Goal: Task Accomplishment & Management: Manage account settings

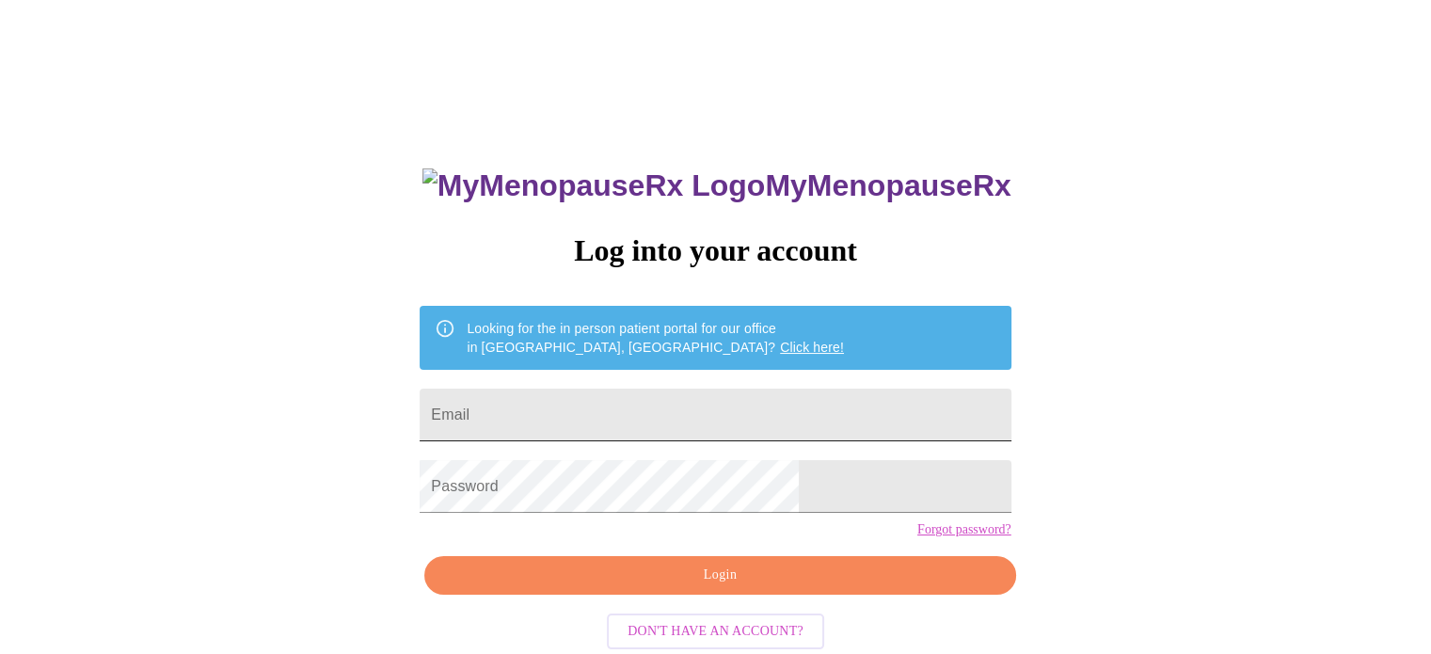
click at [578, 410] on input "Email" at bounding box center [715, 414] width 591 height 53
type input "[EMAIL_ADDRESS][DOMAIN_NAME]"
click at [696, 522] on form "Password" at bounding box center [715, 486] width 591 height 71
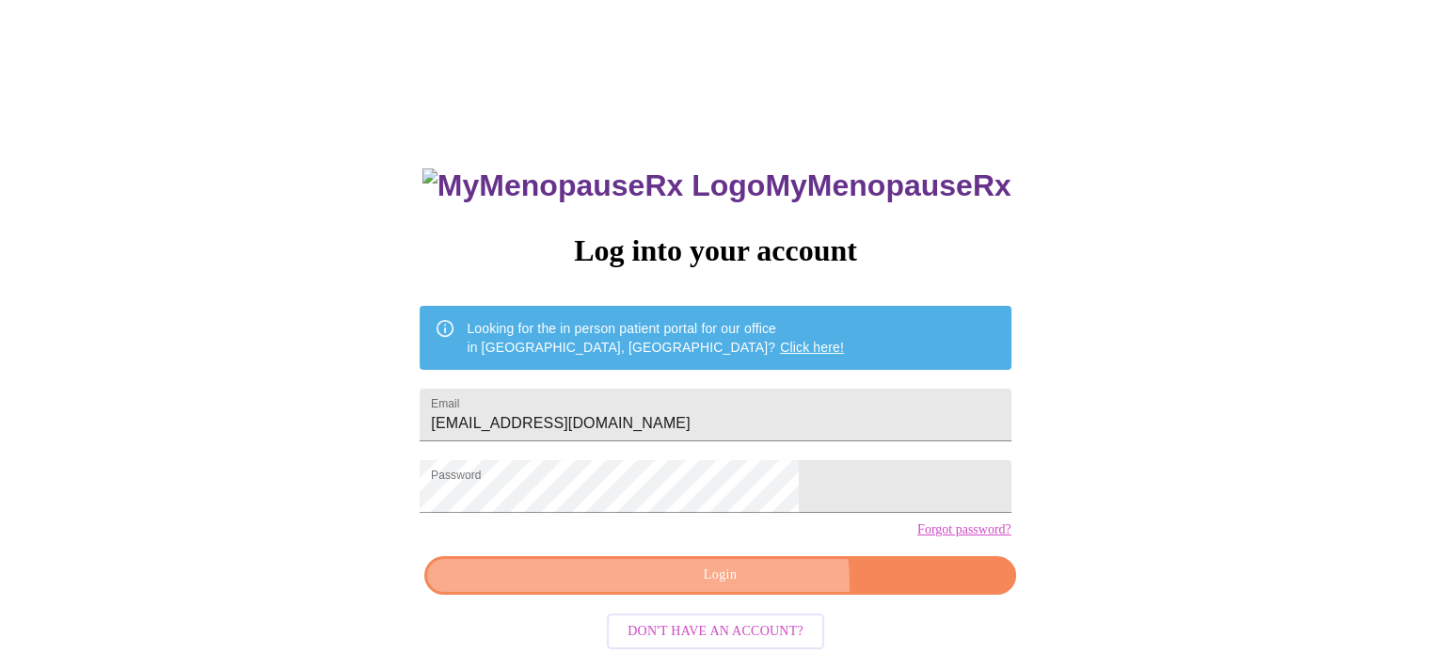
click at [742, 587] on span "Login" at bounding box center [719, 575] width 547 height 24
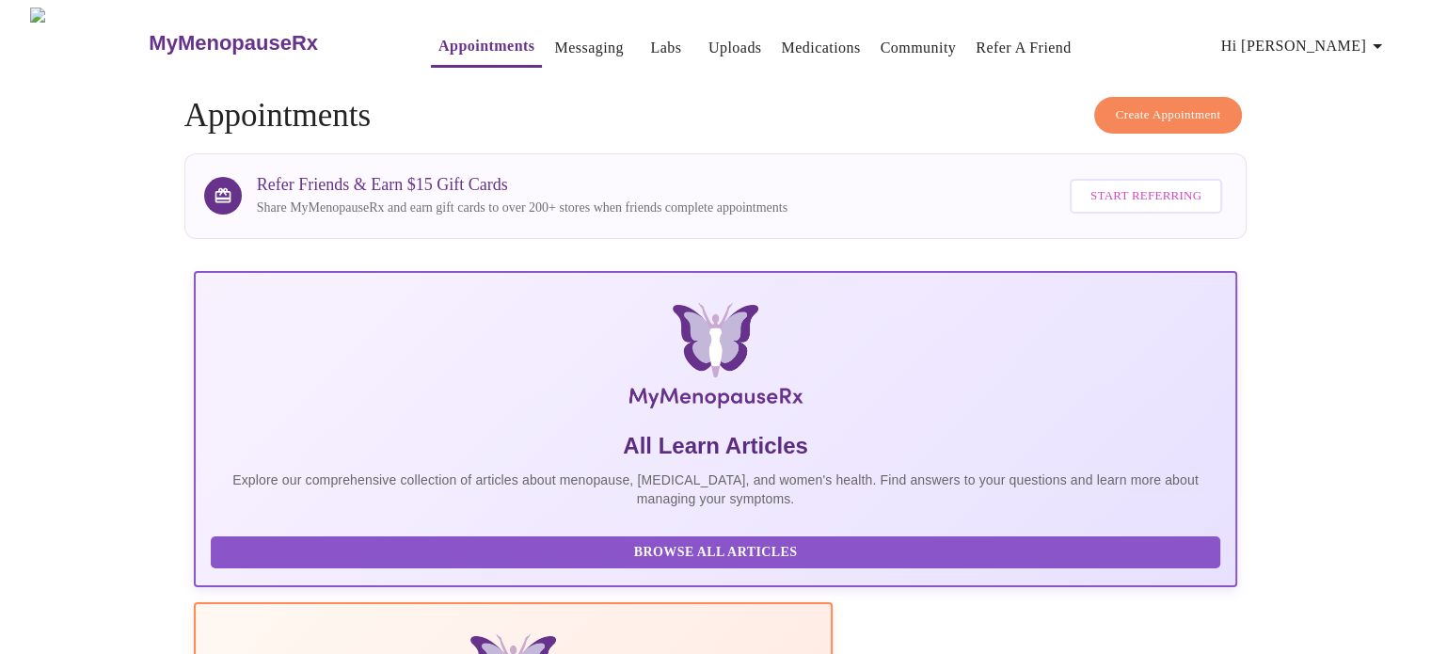
click at [1372, 43] on icon "button" at bounding box center [1377, 46] width 23 height 23
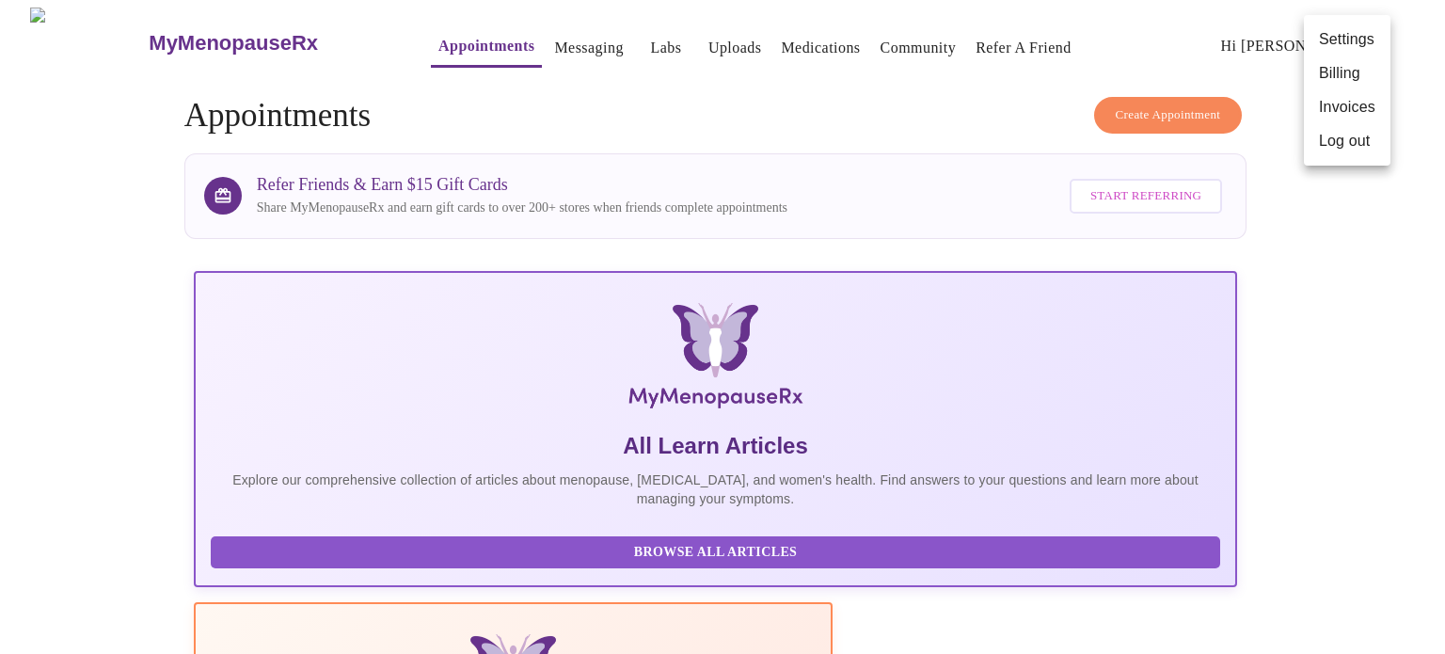
click at [1347, 83] on li "Billing" at bounding box center [1347, 73] width 87 height 34
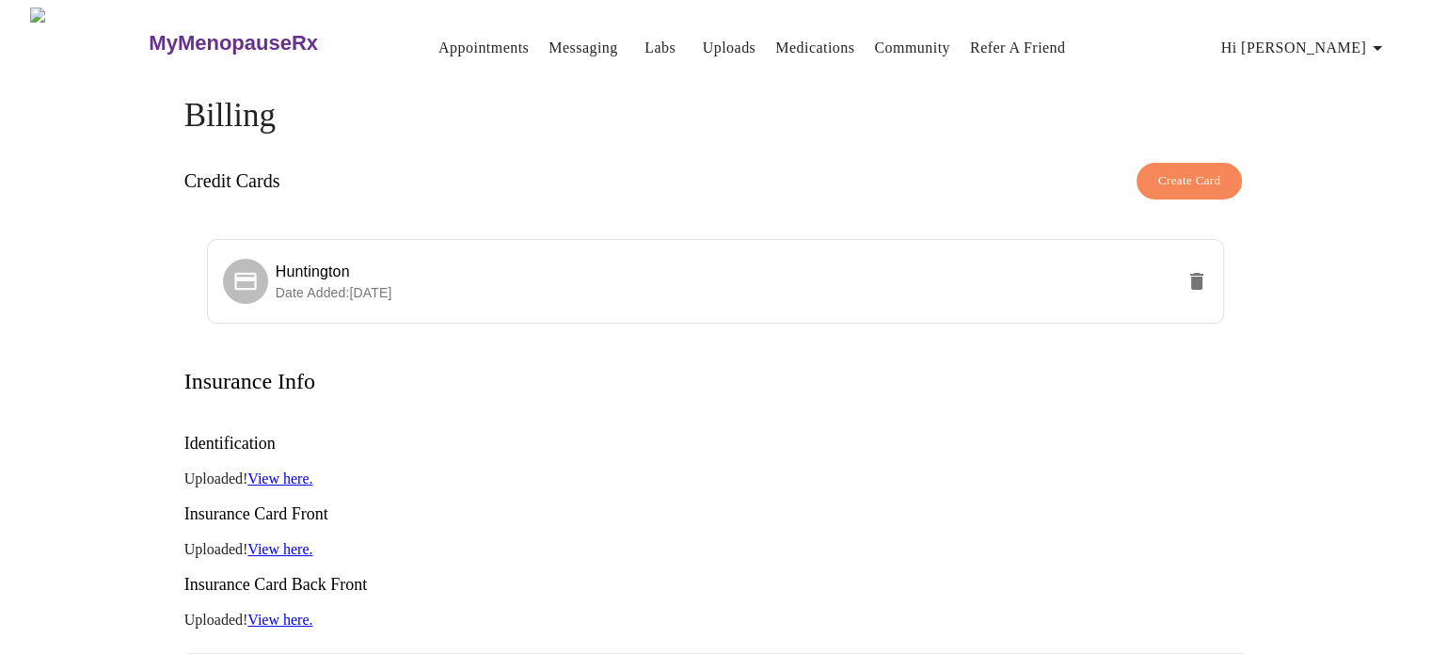
click at [1376, 40] on icon "button" at bounding box center [1377, 48] width 23 height 23
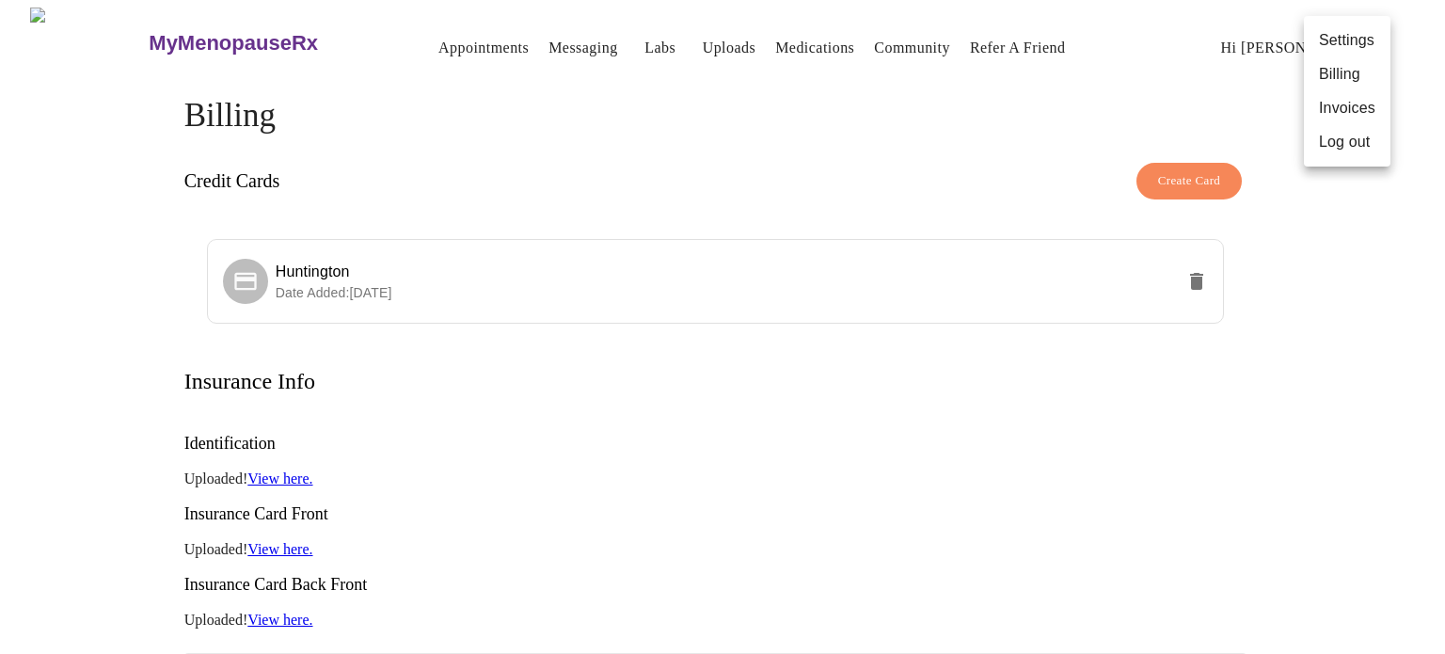
click at [1343, 116] on li "Invoices" at bounding box center [1347, 108] width 87 height 34
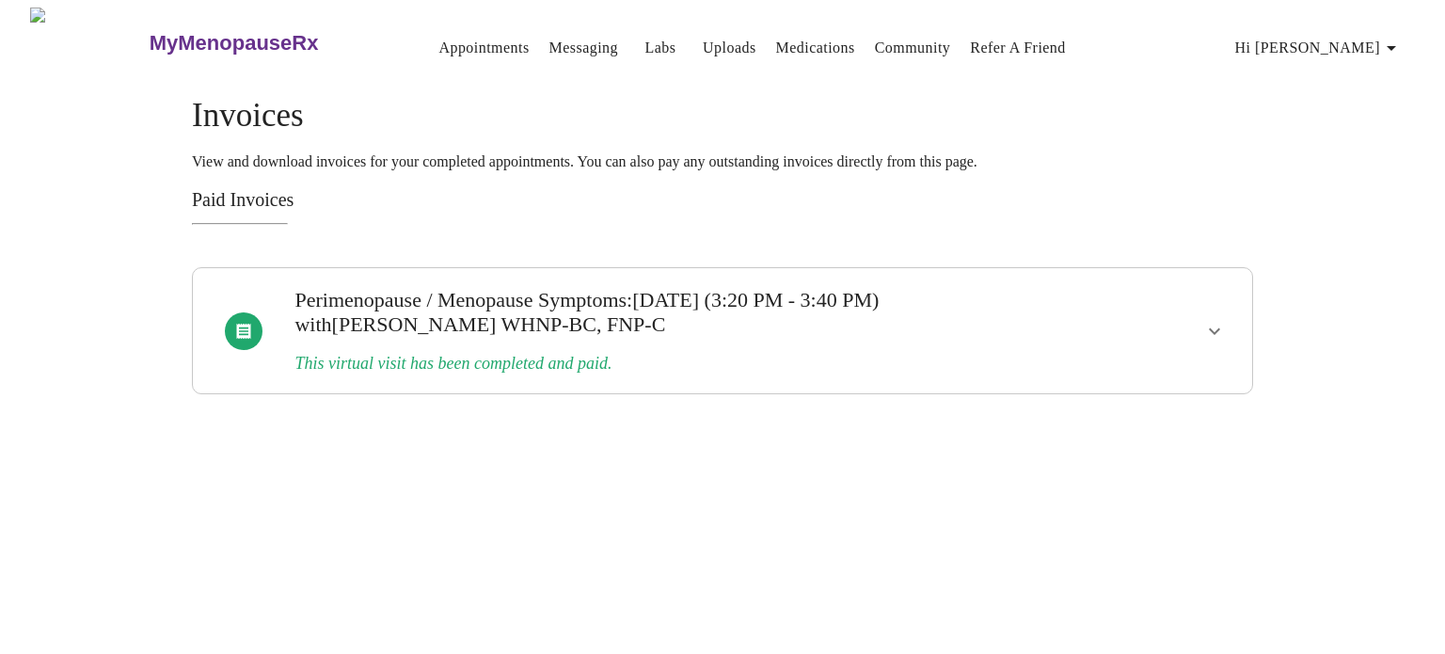
click at [1212, 325] on icon "show more" at bounding box center [1214, 331] width 23 height 23
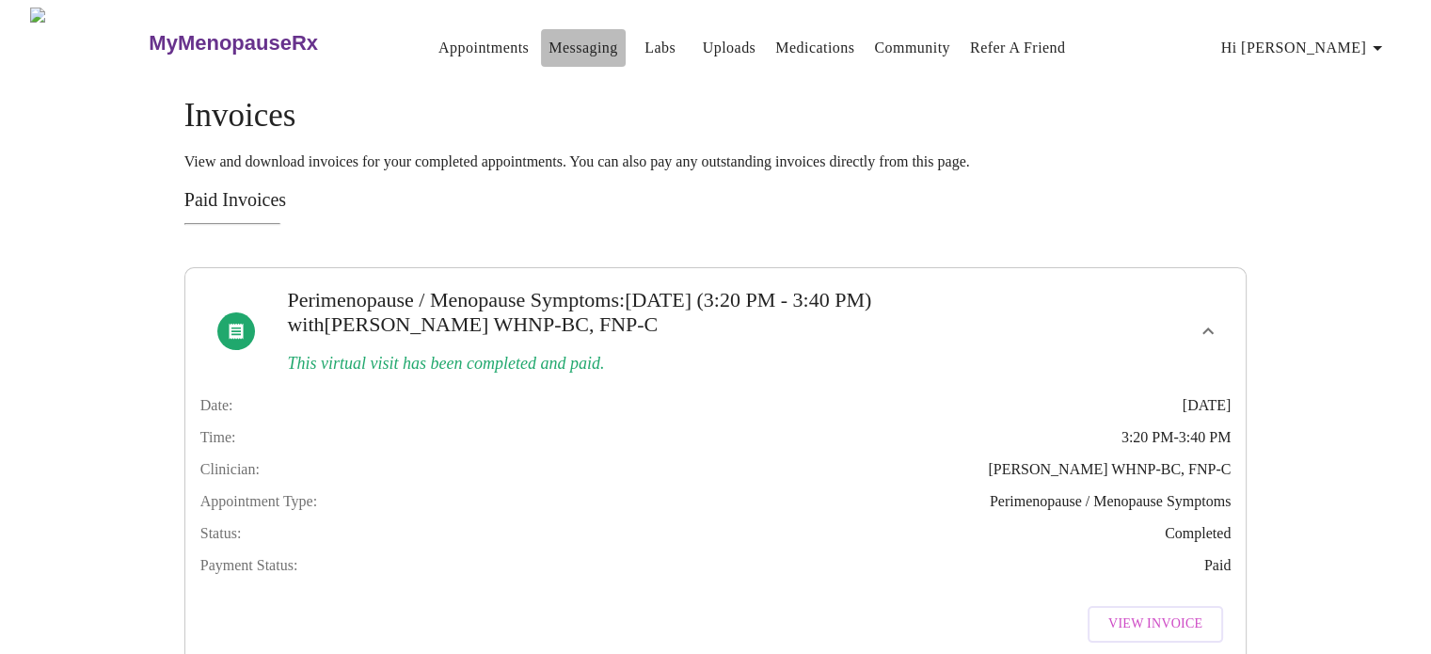
click at [548, 39] on link "Messaging" at bounding box center [582, 48] width 69 height 26
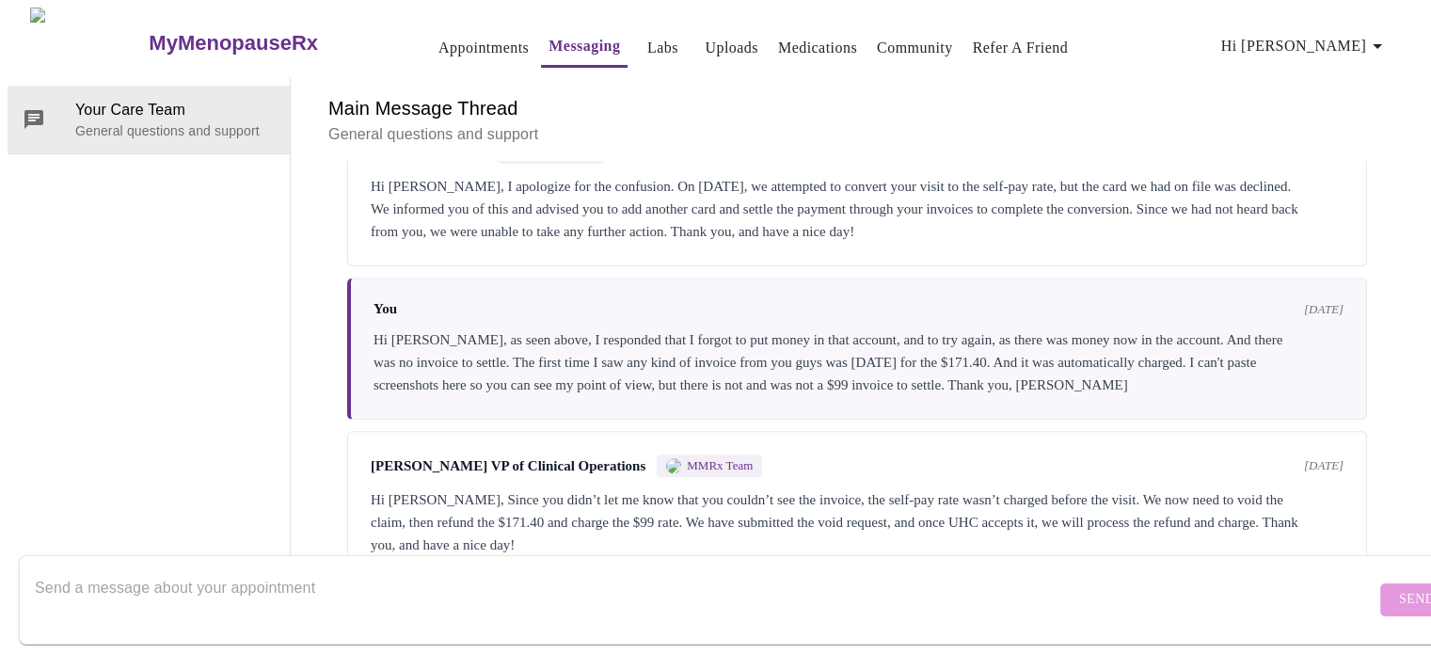
scroll to position [1122, 0]
